Goal: Information Seeking & Learning: Find specific fact

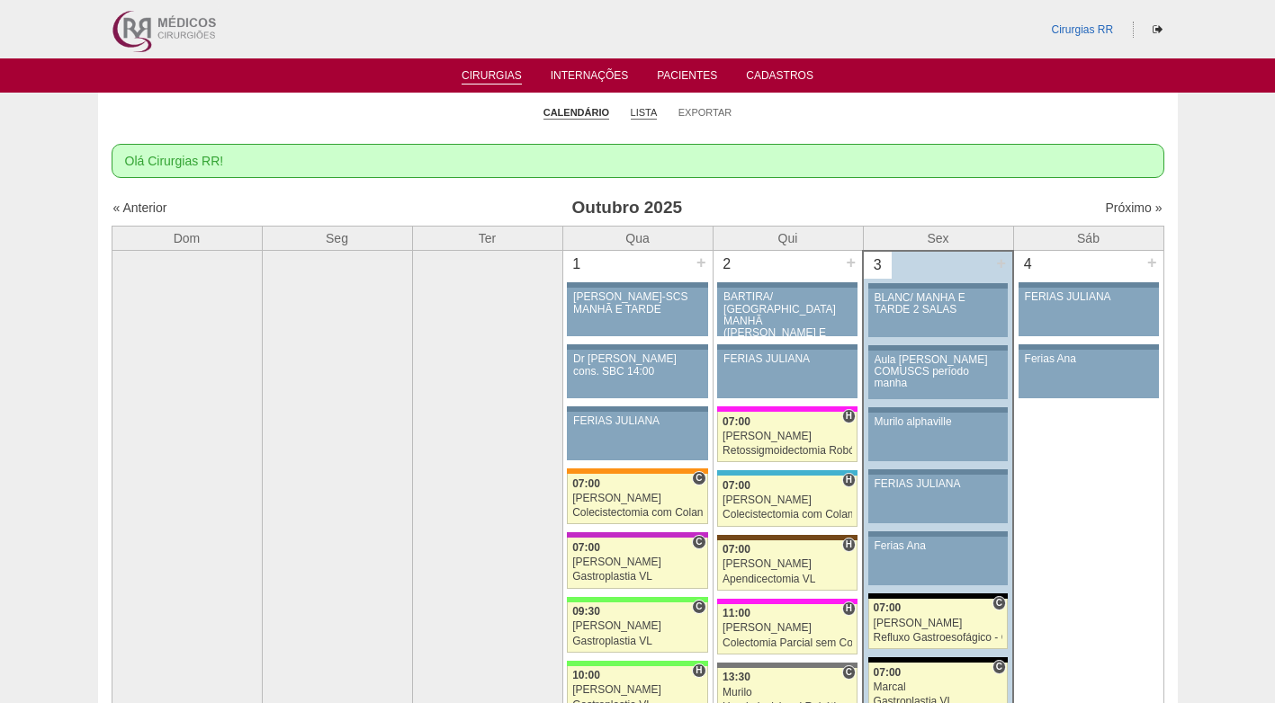
click at [645, 116] on link "Lista" at bounding box center [644, 112] width 27 height 13
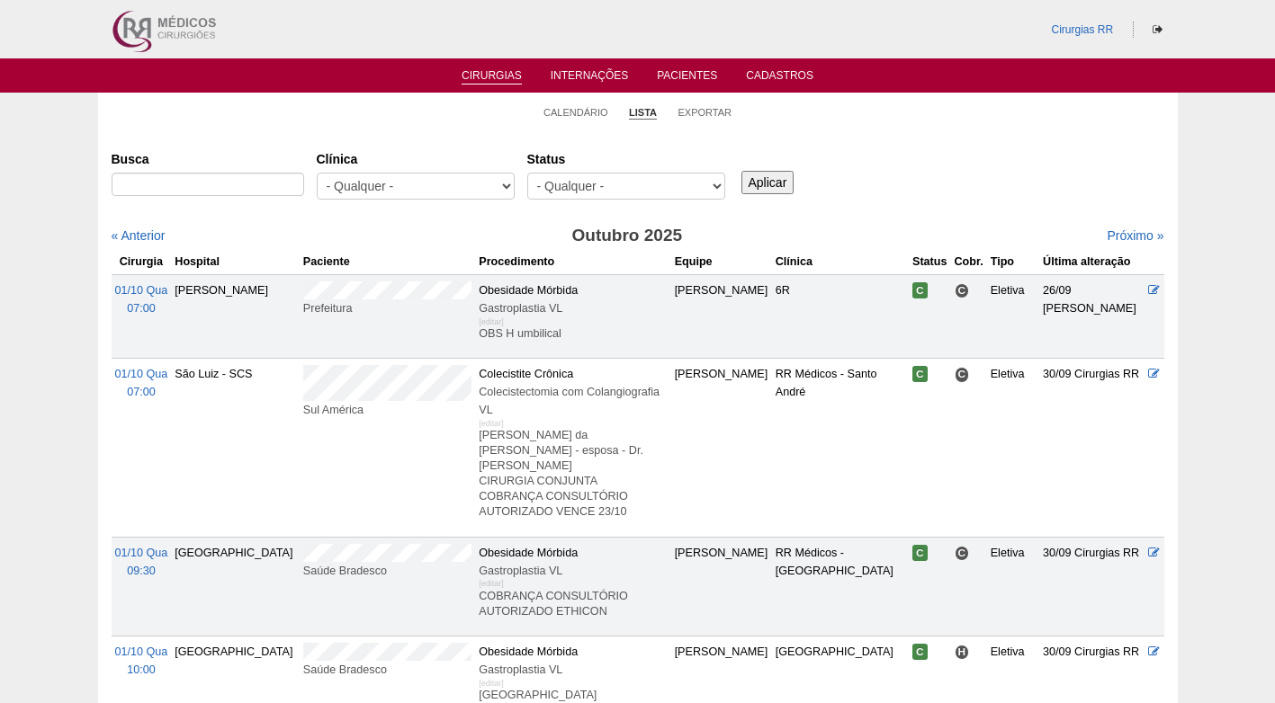
select select "resr"
click at [527, 173] on select "- Qualquer - Reservada Confirmada Suspensa Cancelada" at bounding box center [626, 186] width 198 height 27
click at [773, 185] on input "Aplicar" at bounding box center [767, 182] width 53 height 23
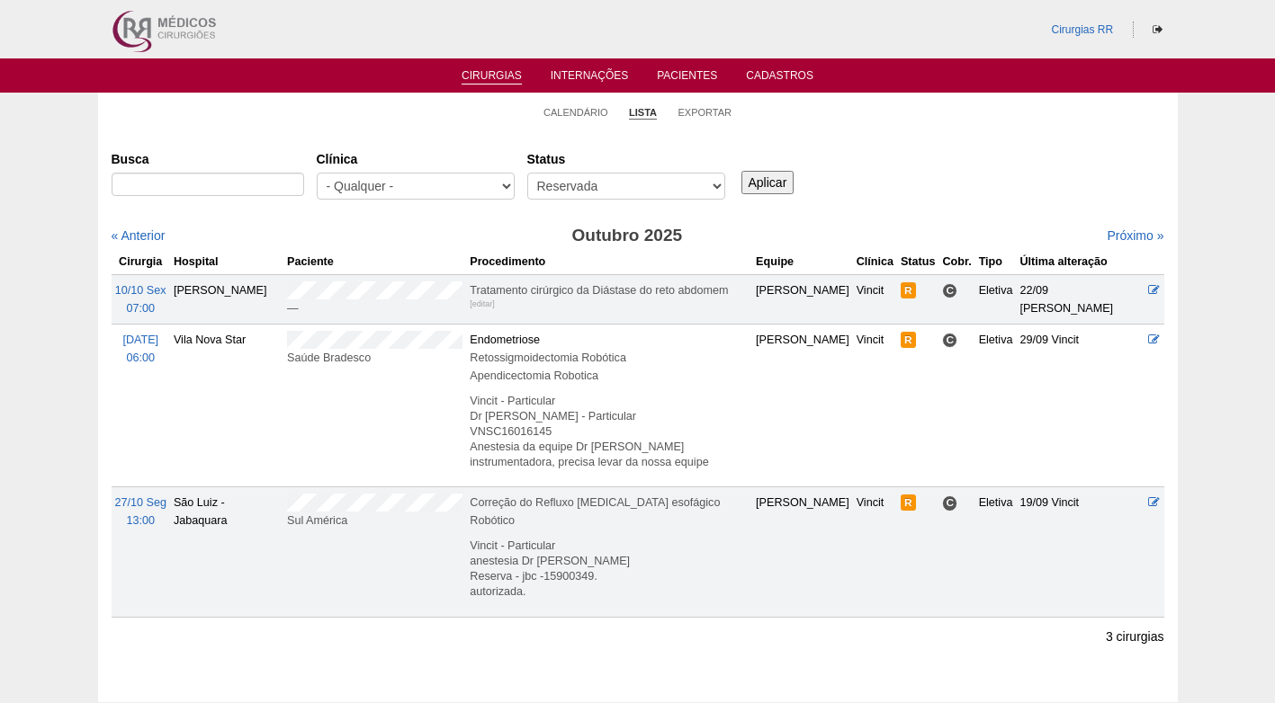
click at [1061, 191] on div "Busca [GEOGRAPHIC_DATA] - Qualquer - 6R Alphaville Assunção Bartira Brasil Chri…" at bounding box center [638, 176] width 1052 height 65
click at [1106, 239] on link "Próximo »" at bounding box center [1134, 235] width 57 height 14
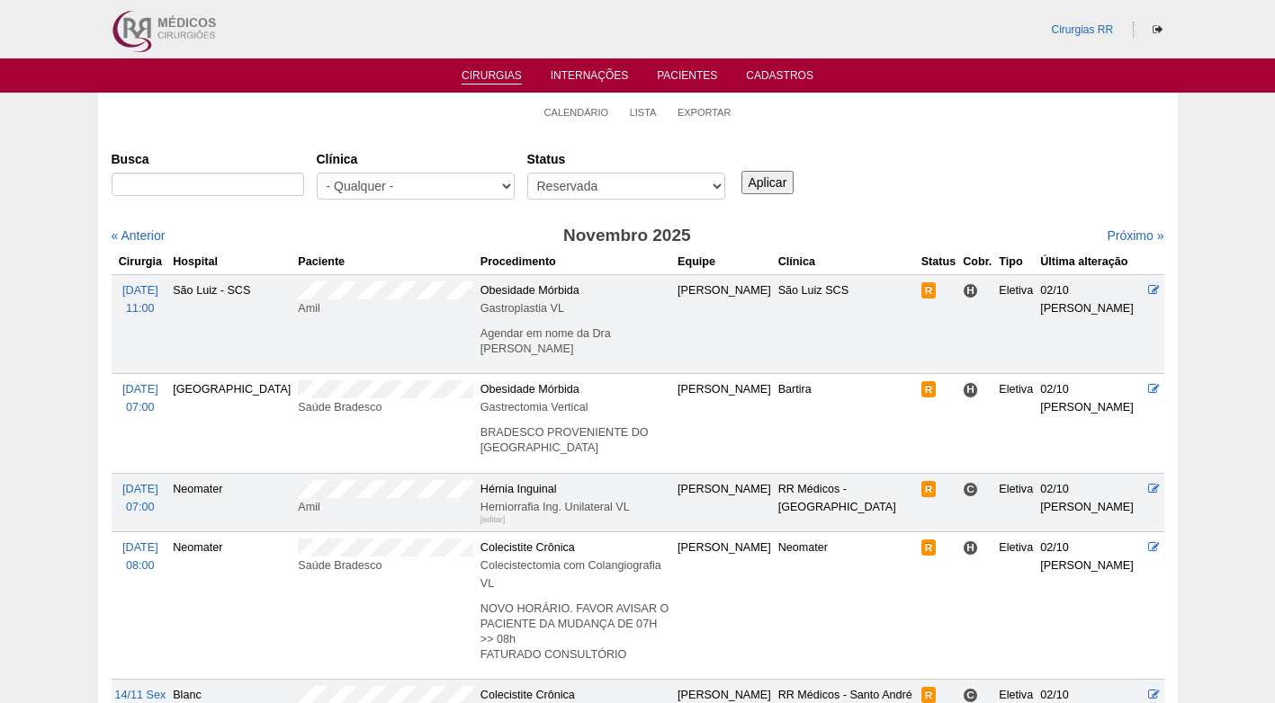
click at [920, 202] on div "Busca [GEOGRAPHIC_DATA] - Qualquer - 6R Alphaville Assunção Bartira Brasil Chri…" at bounding box center [638, 176] width 1052 height 65
click at [920, 202] on div "Busca Clínica - Qualquer - 6R Alphaville Assunção Bartira Brasil Christovão da …" at bounding box center [638, 176] width 1052 height 65
click at [944, 244] on div "Próximo »" at bounding box center [1037, 236] width 253 height 18
click at [573, 107] on link "Calendário" at bounding box center [576, 112] width 65 height 13
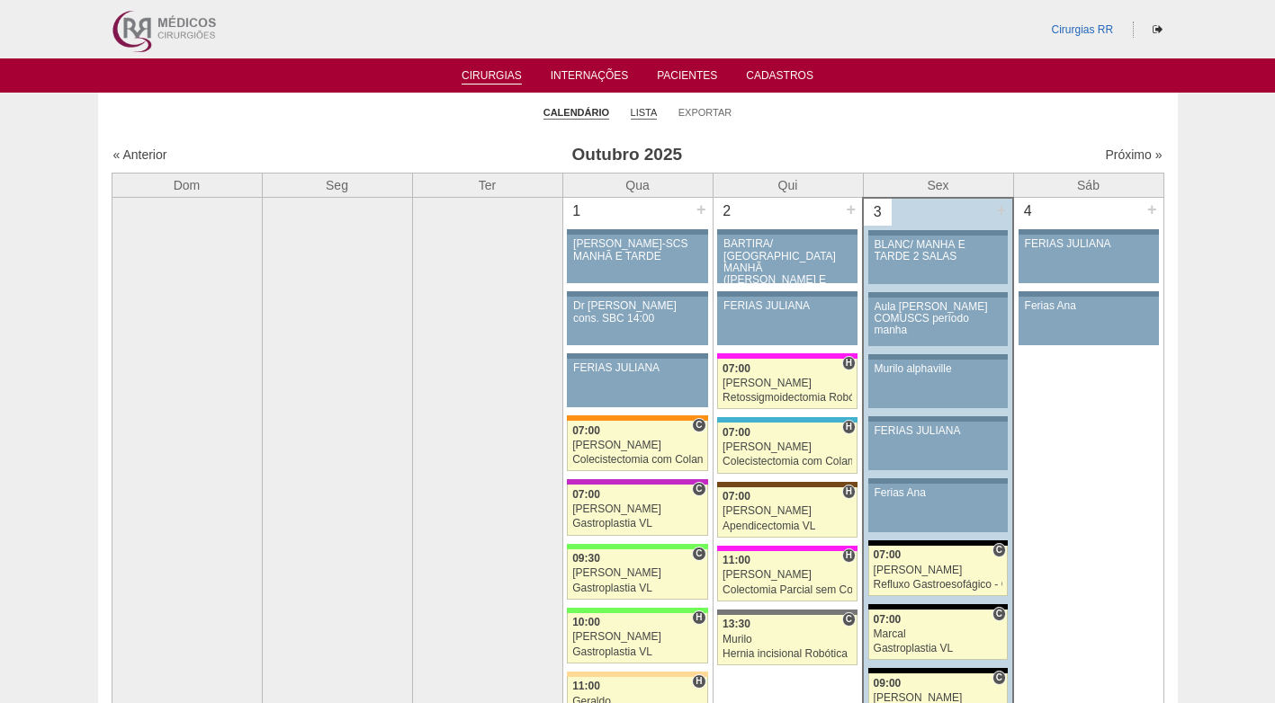
click at [642, 106] on link "Lista" at bounding box center [644, 112] width 27 height 13
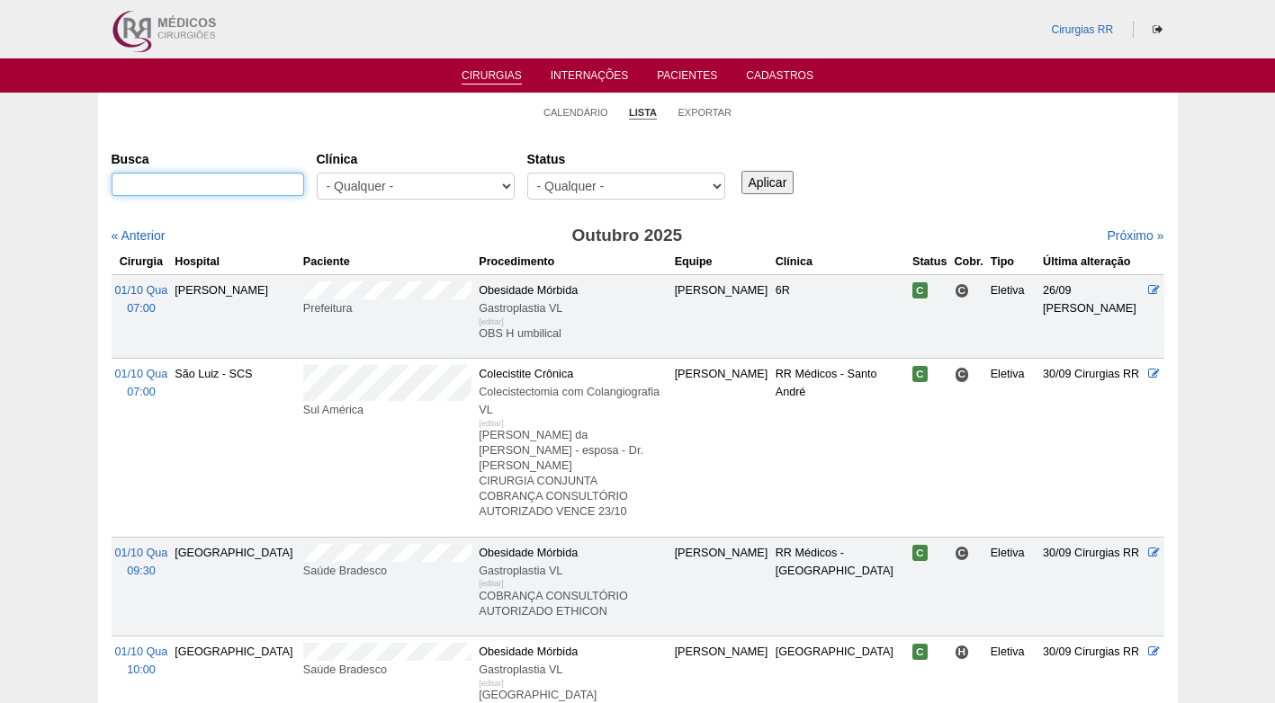
click at [240, 183] on input "Busca" at bounding box center [208, 184] width 192 height 23
click at [274, 182] on input "Busca" at bounding box center [208, 184] width 192 height 23
paste input "j"
type input "joão"
click at [749, 174] on input "Aplicar" at bounding box center [767, 182] width 53 height 23
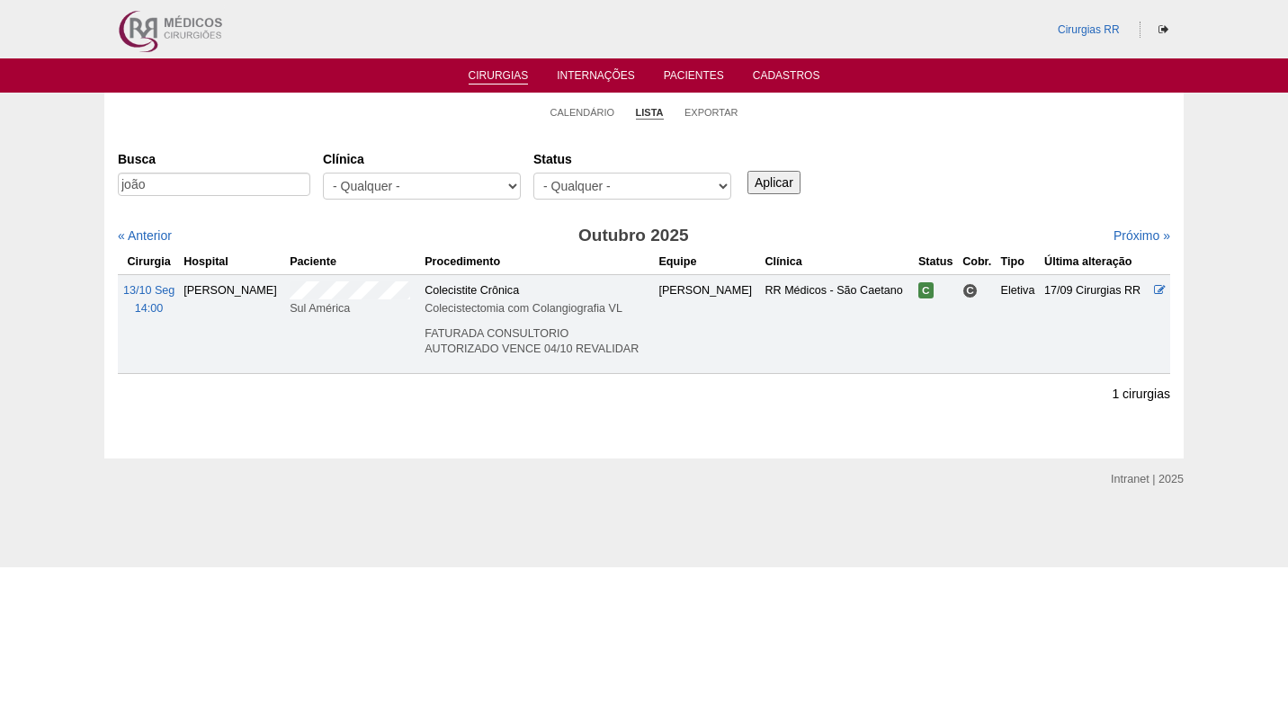
click at [912, 192] on div "Busca joão Clínica - Qualquer - 6R Alphaville Assunção Bartira Brasil Christovã…" at bounding box center [644, 176] width 1052 height 65
click at [589, 112] on link "Calendário" at bounding box center [583, 112] width 65 height 13
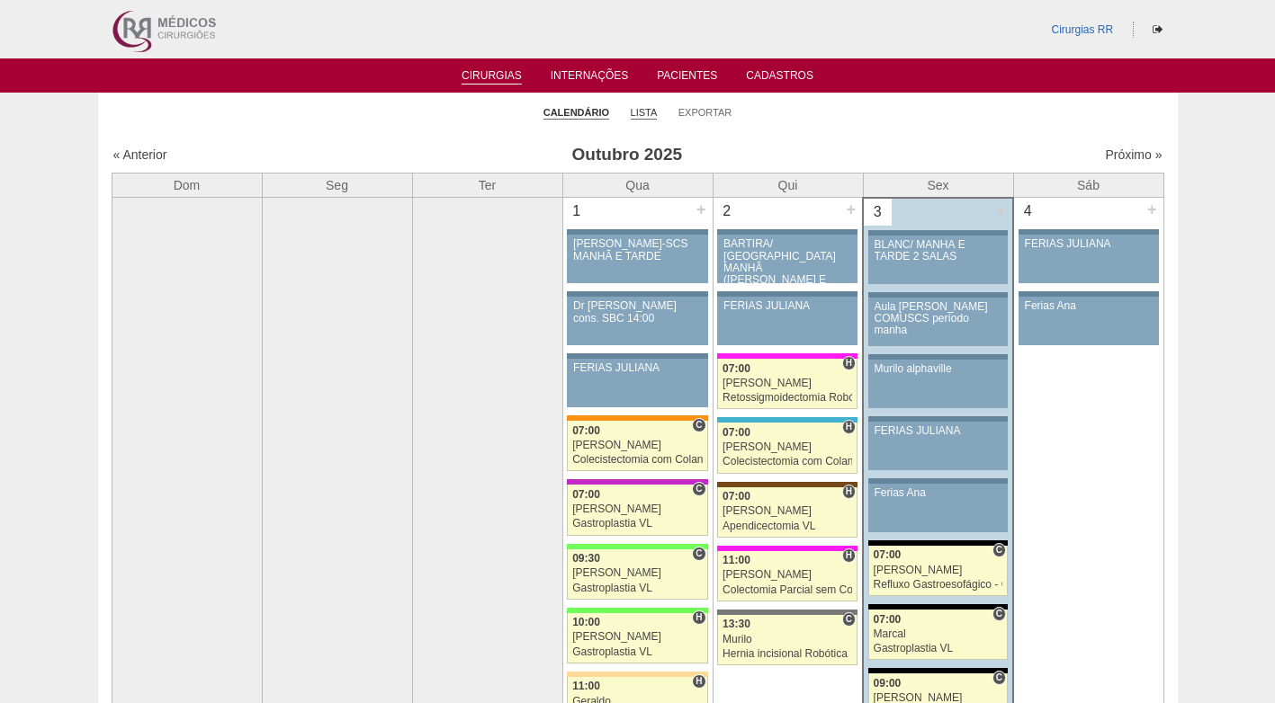
click at [634, 112] on link "Lista" at bounding box center [644, 112] width 27 height 13
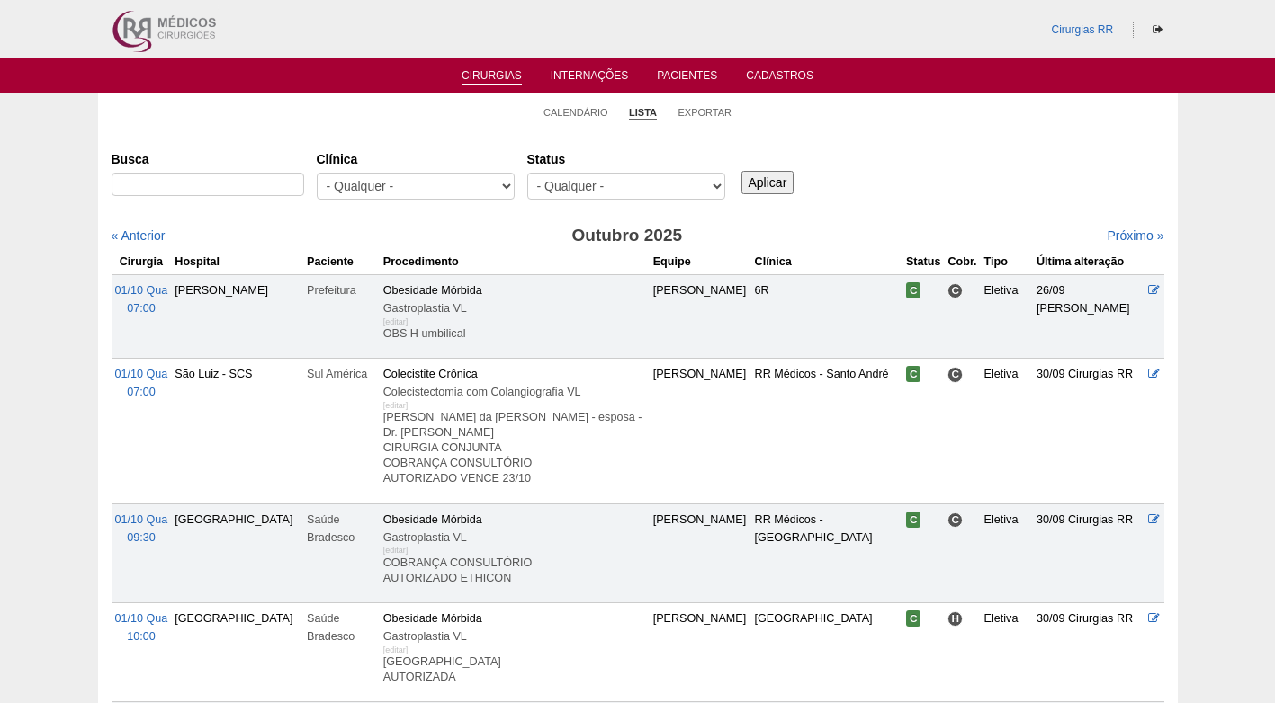
click at [250, 184] on input "Busca" at bounding box center [208, 184] width 192 height 23
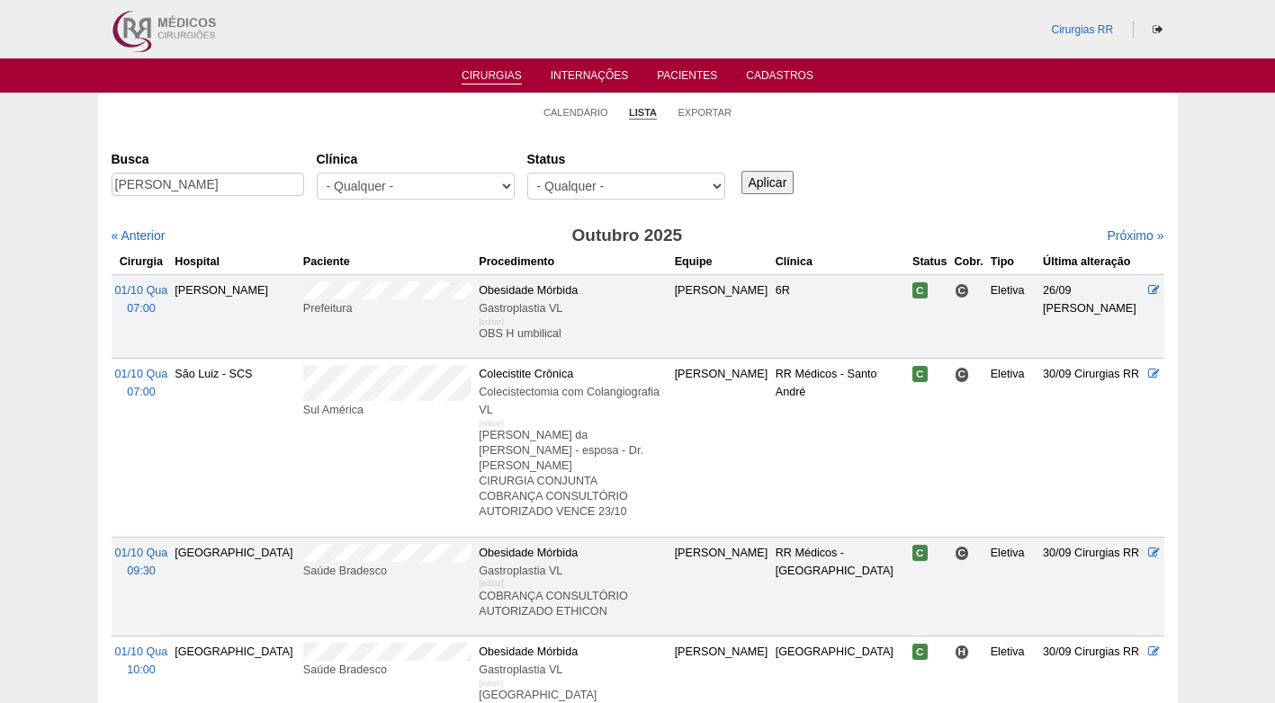
scroll to position [0, 4]
type input "[PERSON_NAME]"
click at [757, 185] on input "Aplicar" at bounding box center [767, 182] width 53 height 23
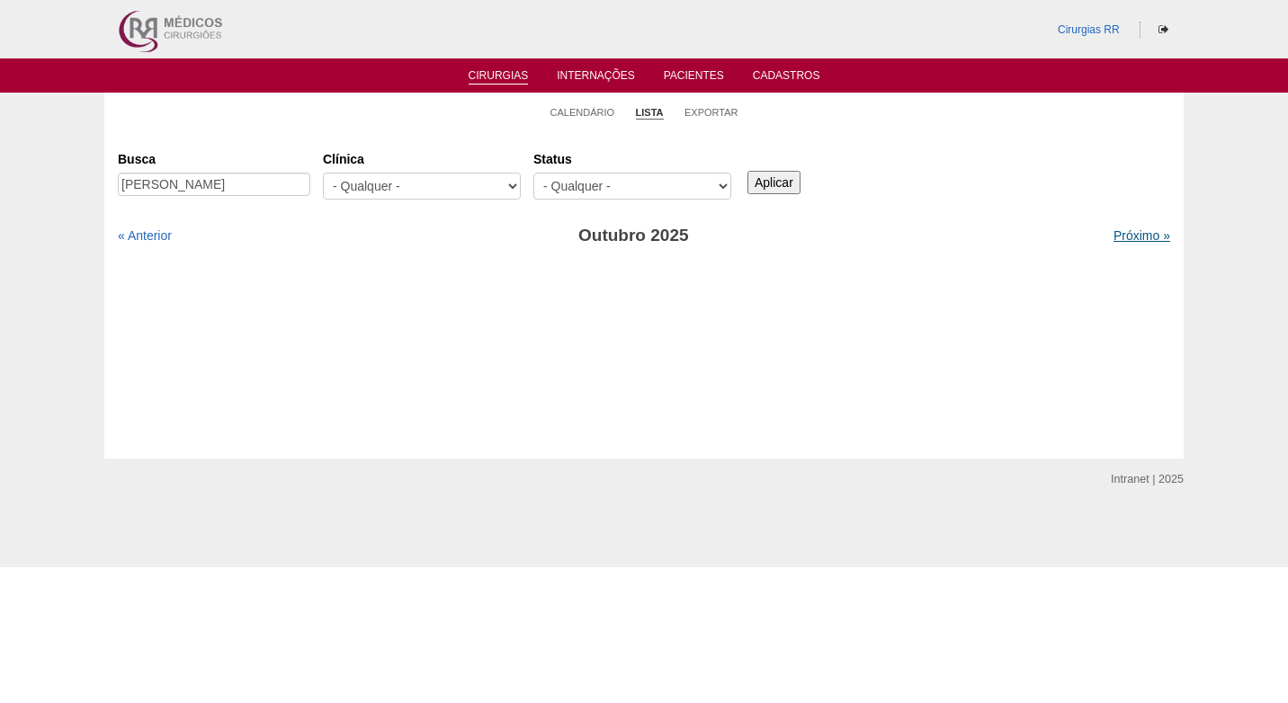
click at [1118, 236] on link "Próximo »" at bounding box center [1142, 235] width 57 height 14
click at [1114, 234] on link "Próximo »" at bounding box center [1142, 235] width 57 height 14
drag, startPoint x: 214, startPoint y: 183, endPoint x: 404, endPoint y: 202, distance: 190.8
click at [404, 202] on div "Busca [PERSON_NAME] [GEOGRAPHIC_DATA] - Qualquer - 6R Alphaville Assunção Barti…" at bounding box center [644, 176] width 1052 height 65
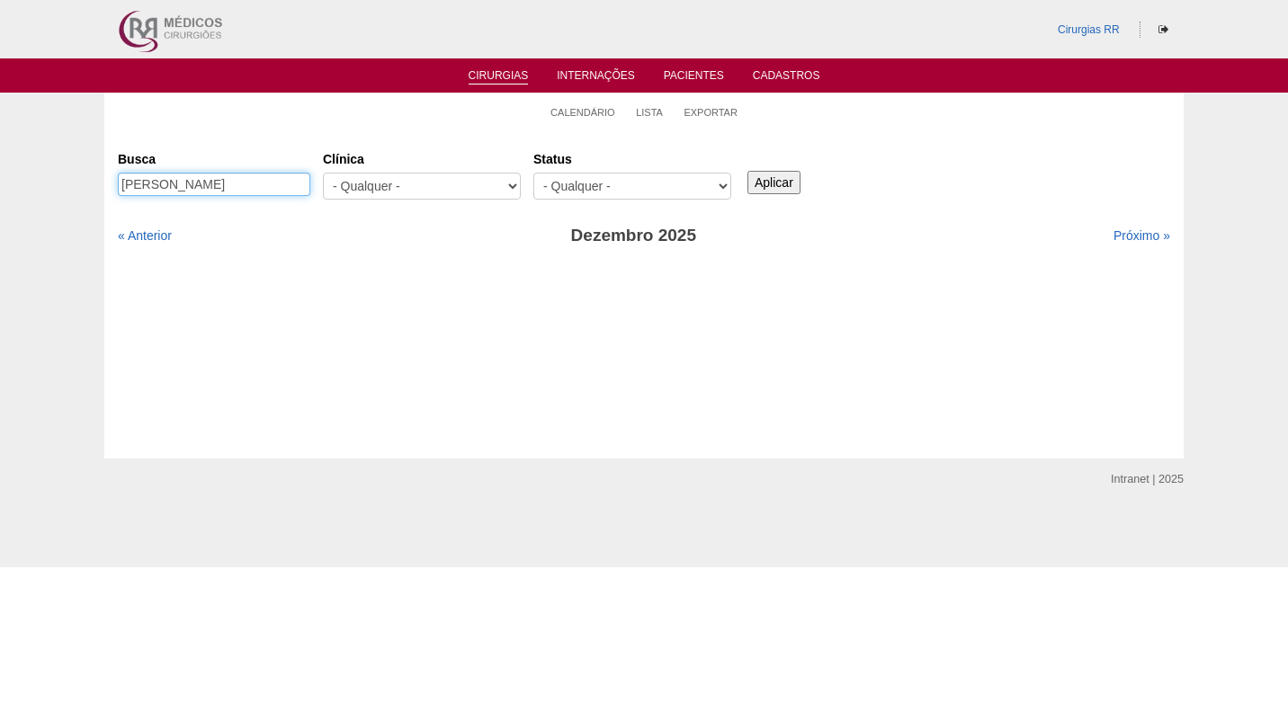
scroll to position [0, 0]
type input "[PERSON_NAME]"
click at [773, 180] on input "Aplicar" at bounding box center [774, 182] width 53 height 23
click at [156, 239] on link "« Anterior" at bounding box center [145, 235] width 54 height 14
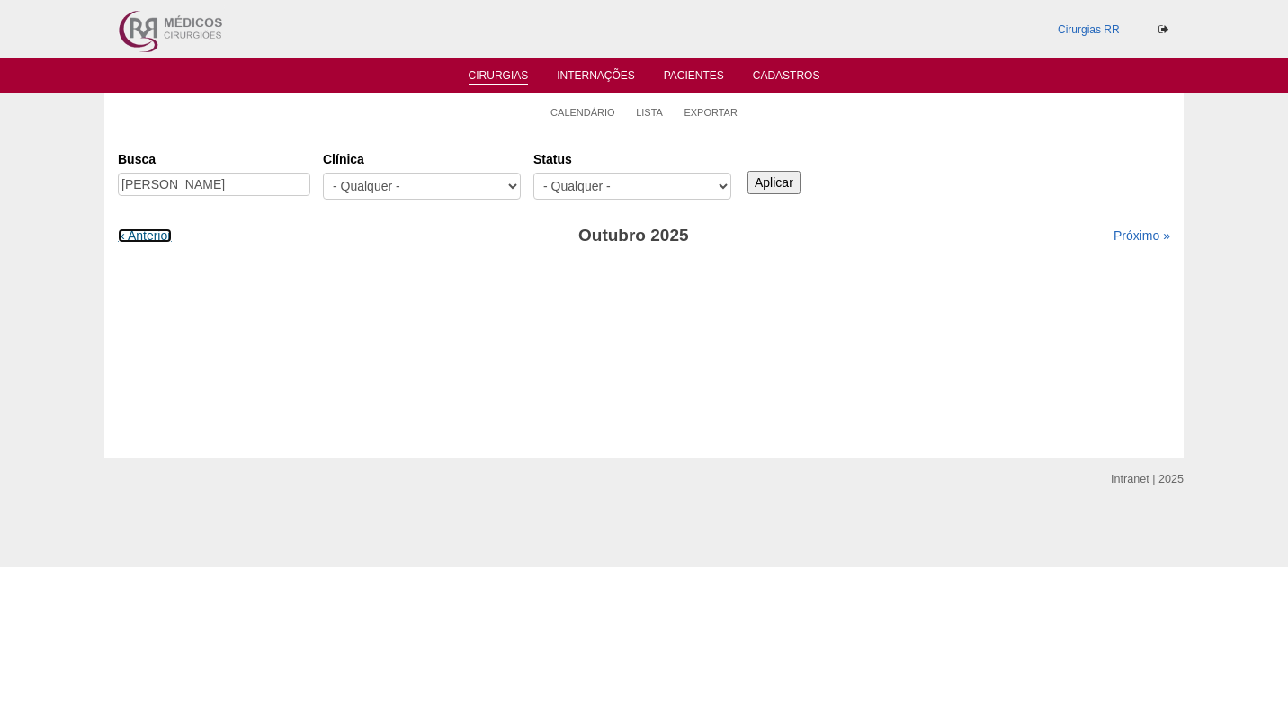
click at [156, 239] on link "« Anterior" at bounding box center [145, 235] width 54 height 14
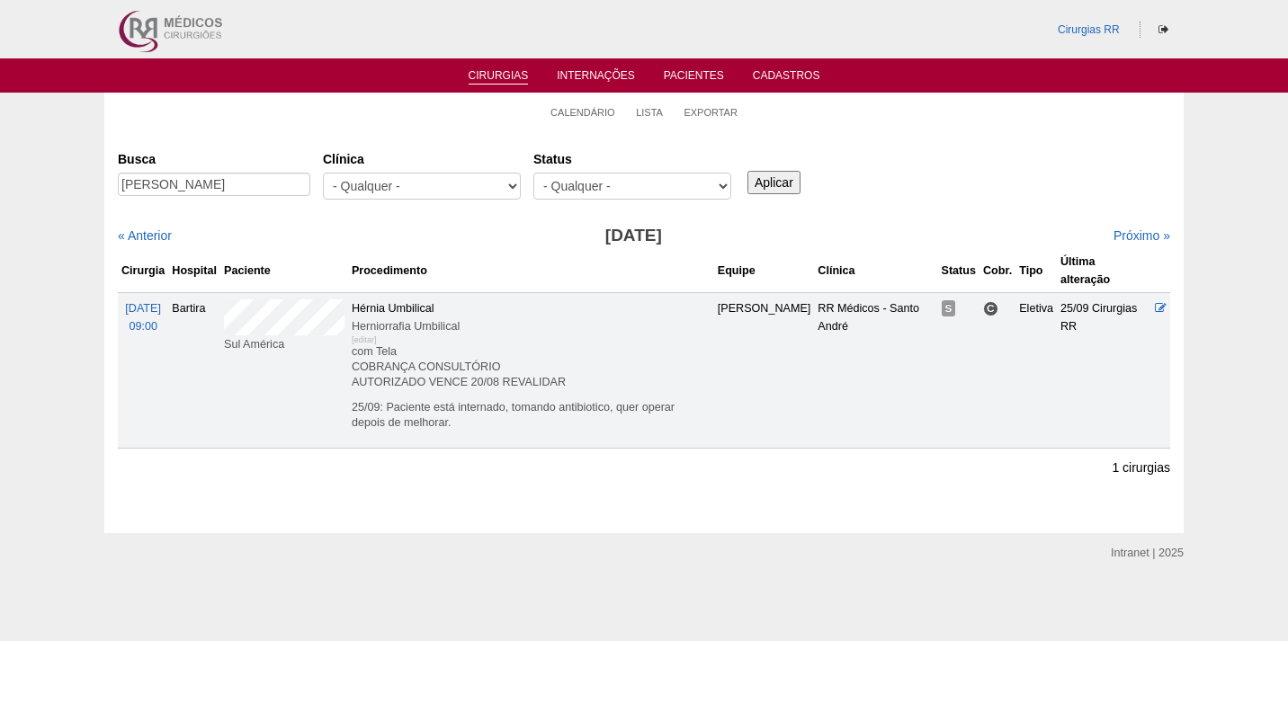
click at [955, 182] on div "Busca EURICO ALVES Clínica - Qualquer - 6R Alphaville Assunção Bartira Brasil C…" at bounding box center [644, 176] width 1052 height 65
click at [967, 175] on div "Busca EURICO ALVES Clínica - Qualquer - 6R Alphaville Assunção Bartira Brasil C…" at bounding box center [644, 176] width 1052 height 65
click at [954, 166] on div "Busca EURICO ALVES Clínica - Qualquer - 6R Alphaville Assunção Bartira Brasil C…" at bounding box center [644, 176] width 1052 height 65
click at [1089, 217] on div "Busca EURICO ALVES Clínica - Qualquer - 6R Alphaville Assunção Bartira Brasil C…" at bounding box center [644, 296] width 1052 height 304
click at [387, 157] on label "Clínica" at bounding box center [422, 159] width 198 height 18
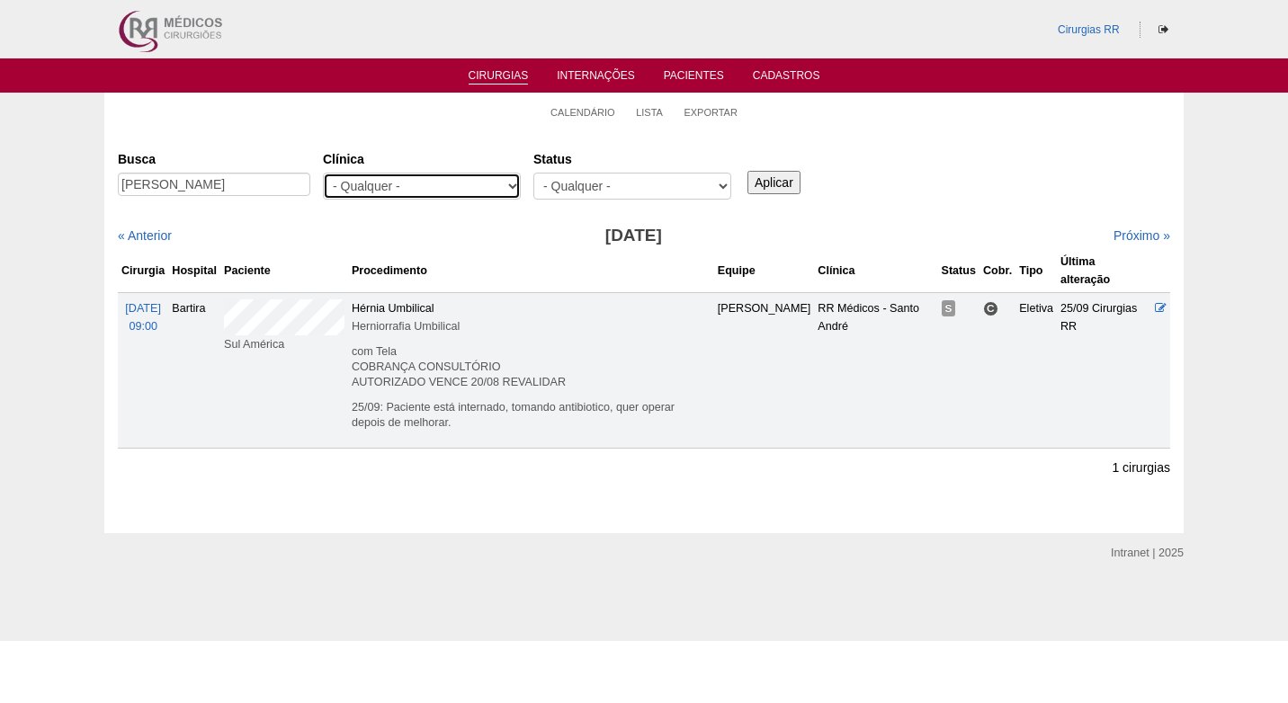
click at [387, 173] on select "- Qualquer - 6R Alphaville Assunção Bartira Brasil Christovão da Gama Cruz Azul…" at bounding box center [422, 186] width 198 height 27
click at [395, 133] on div "Cirurgias Busca EURICO ALVES Clínica - Qualquer - 6R Alphaville Assunção Bartir…" at bounding box center [643, 331] width 1079 height 402
click at [398, 124] on ul "Calendário Lista Exportar" at bounding box center [643, 112] width 1079 height 38
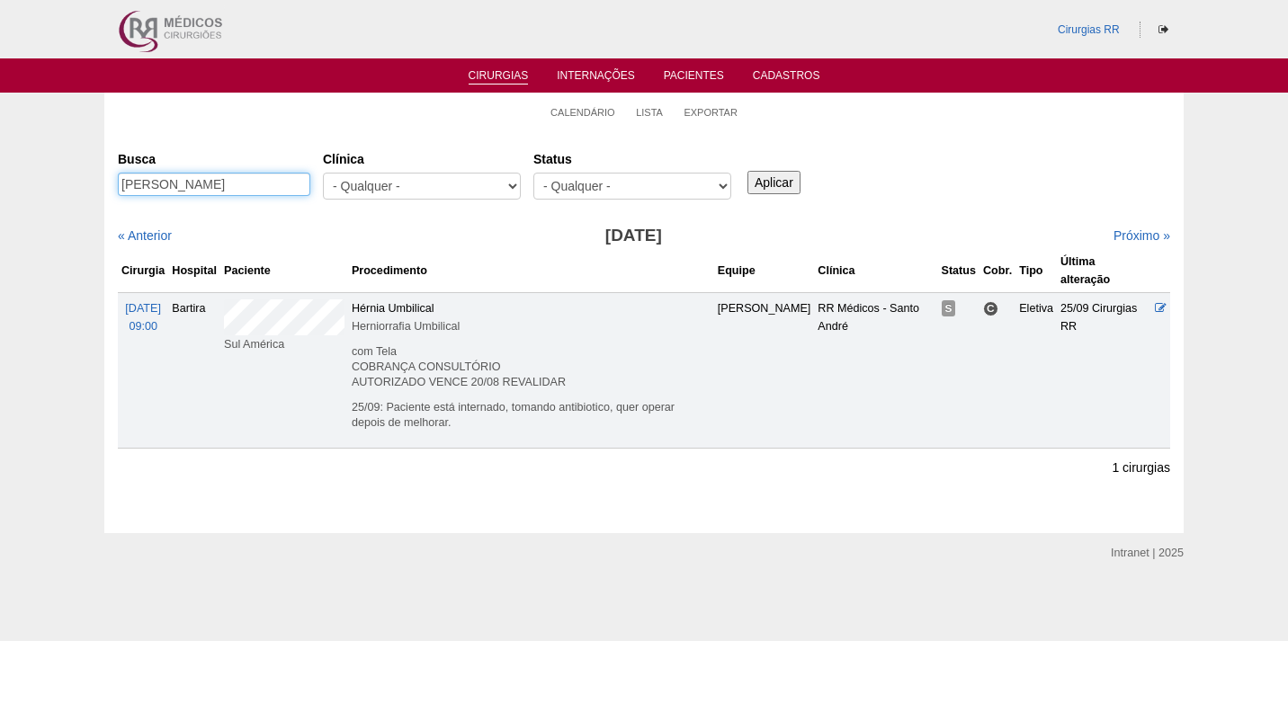
drag, startPoint x: 274, startPoint y: 183, endPoint x: 83, endPoint y: 183, distance: 191.6
click at [83, 183] on div "Calendário Lista Exportar Cirurgias Busca EURICO ALVES Clínica - Qualquer - 6R …" at bounding box center [644, 313] width 1288 height 440
paste input "[PERSON_NAME]"
type input "[PERSON_NAME]"
click at [786, 174] on input "Aplicar" at bounding box center [774, 182] width 53 height 23
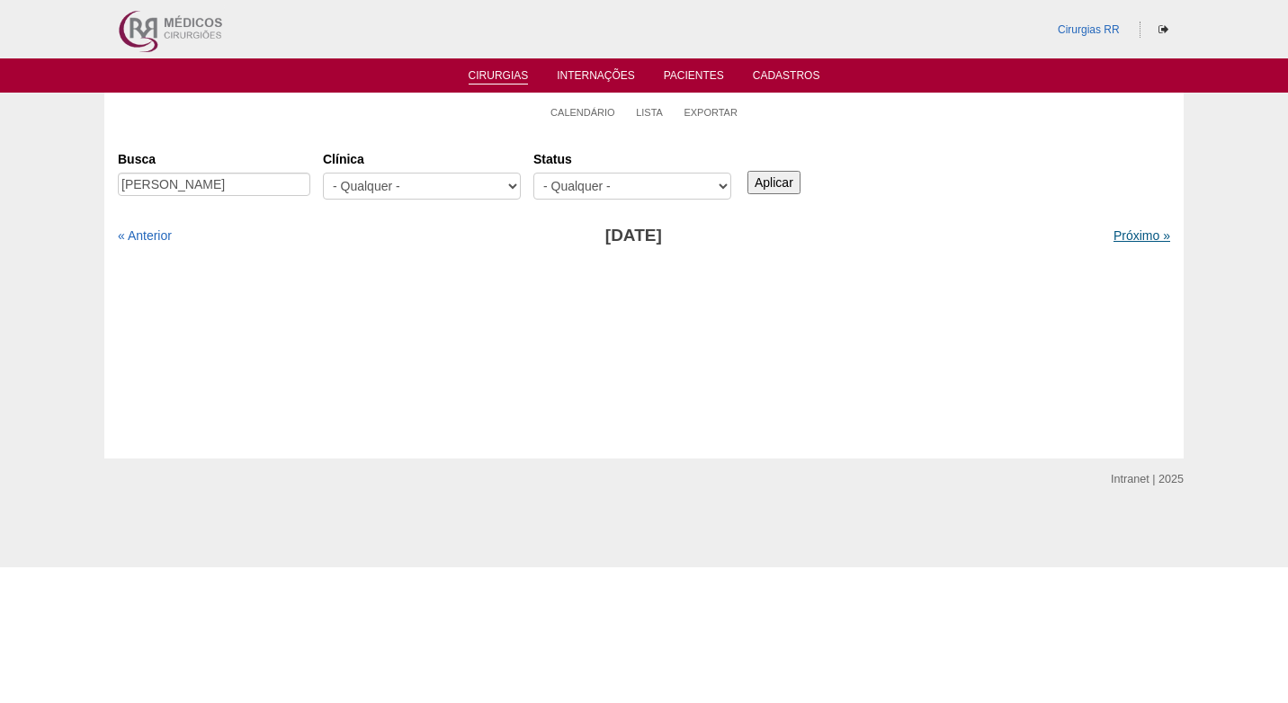
click at [1131, 237] on link "Próximo »" at bounding box center [1142, 235] width 57 height 14
click at [781, 173] on input "Aplicar" at bounding box center [774, 182] width 53 height 23
drag, startPoint x: 0, startPoint y: 0, endPoint x: 147, endPoint y: 233, distance: 275.3
click at [147, 233] on link "« Anterior" at bounding box center [145, 235] width 54 height 14
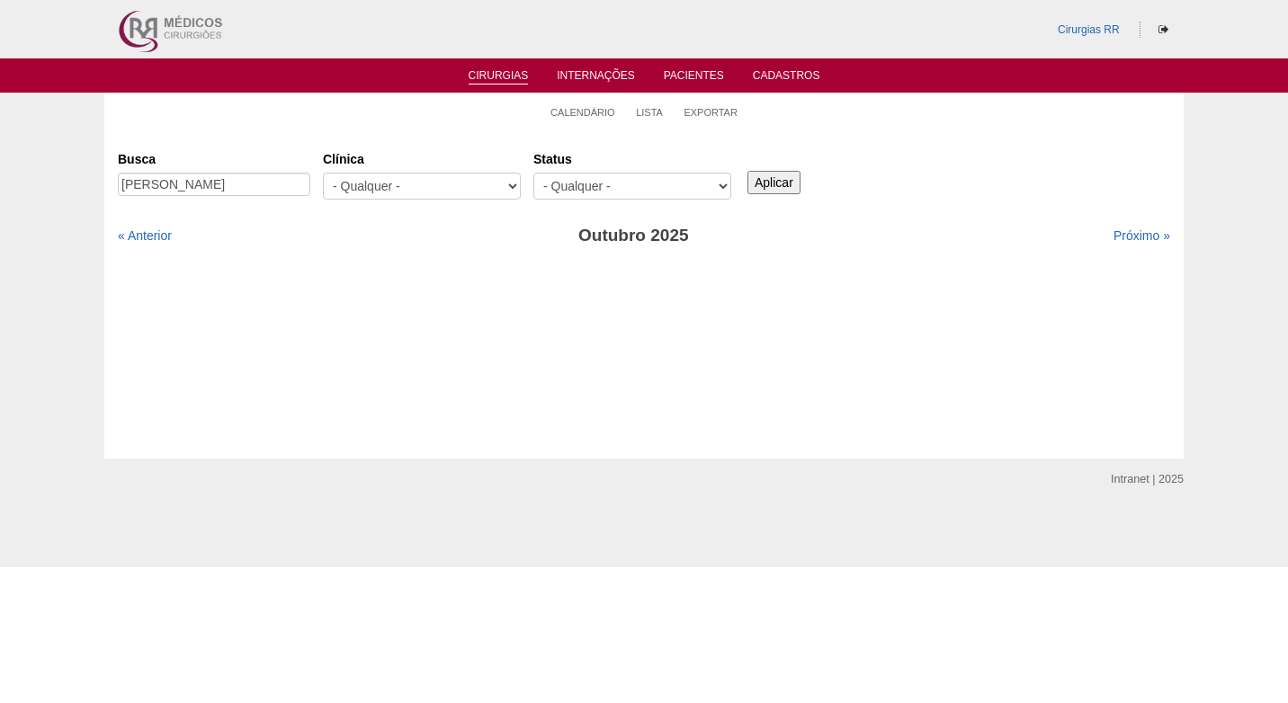
click at [787, 182] on input "Aplicar" at bounding box center [774, 182] width 53 height 23
drag, startPoint x: 206, startPoint y: 184, endPoint x: 337, endPoint y: 187, distance: 131.4
click at [337, 187] on div "Busca TAMIRIS MAIA DE OLIVEIRA Clínica - Qualquer - 6R Alphaville Assunção Bart…" at bounding box center [644, 176] width 1052 height 65
type input "TAMIRIS MAIA"
click at [771, 180] on input "Aplicar" at bounding box center [774, 182] width 53 height 23
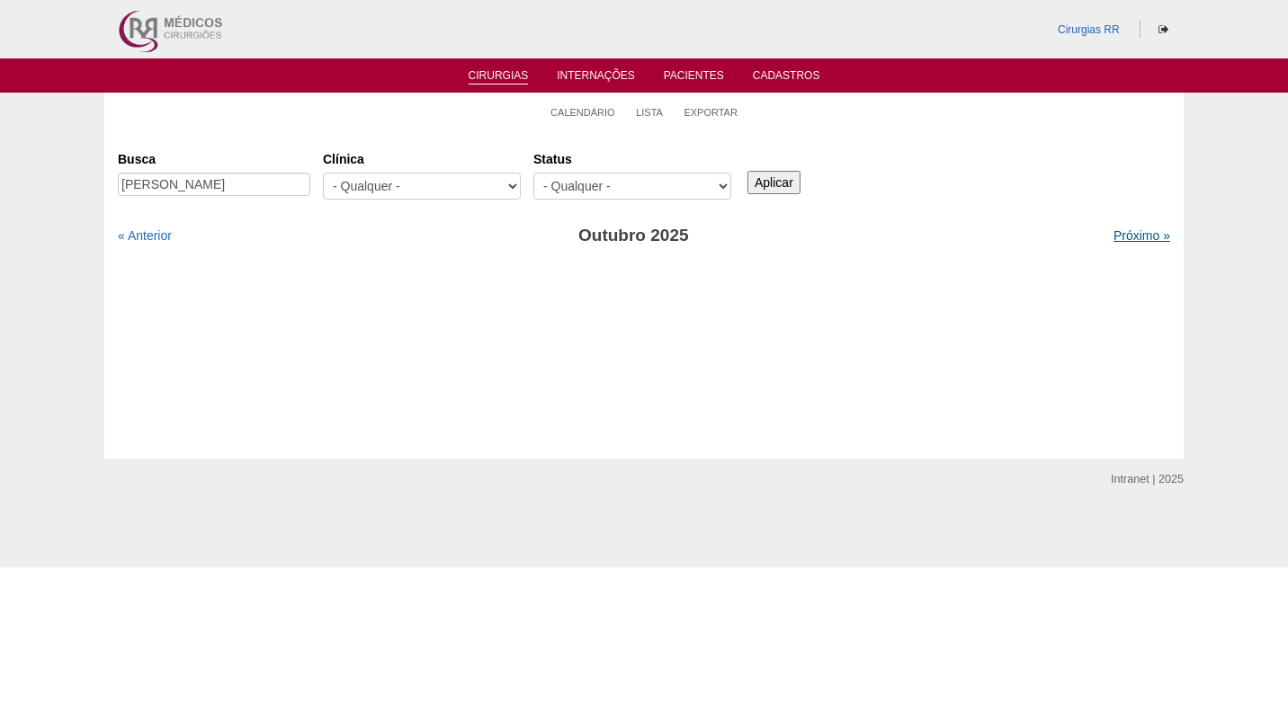
click at [1149, 242] on link "Próximo »" at bounding box center [1142, 235] width 57 height 14
click at [561, 109] on link "Calendário" at bounding box center [583, 112] width 65 height 13
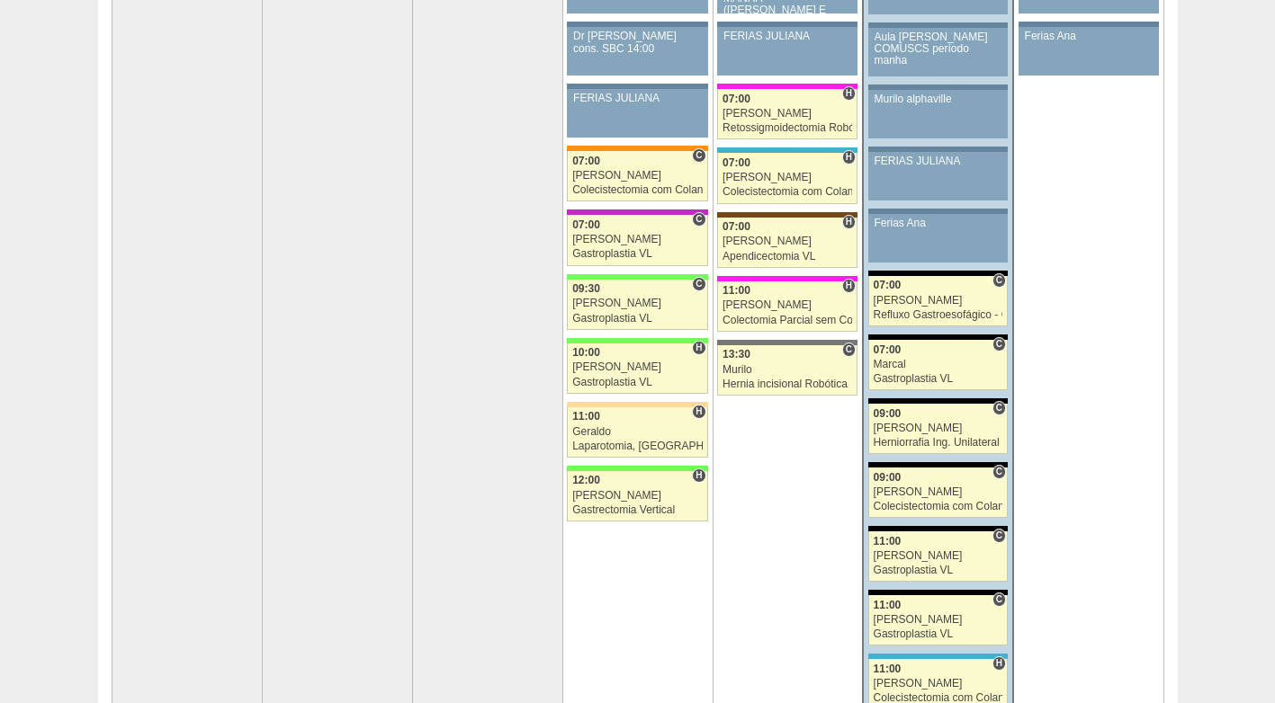
scroll to position [360, 0]
